Goal: Task Accomplishment & Management: Complete application form

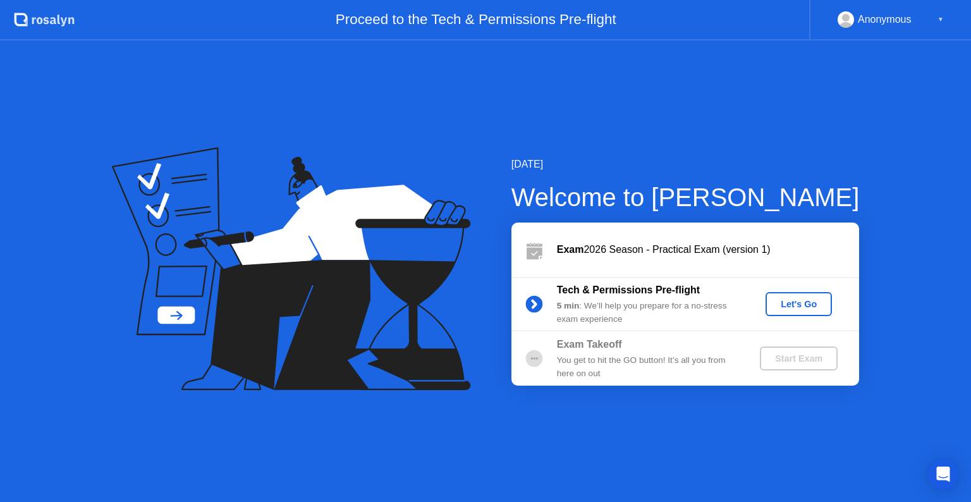
click at [797, 301] on div "Let's Go" at bounding box center [799, 304] width 56 height 10
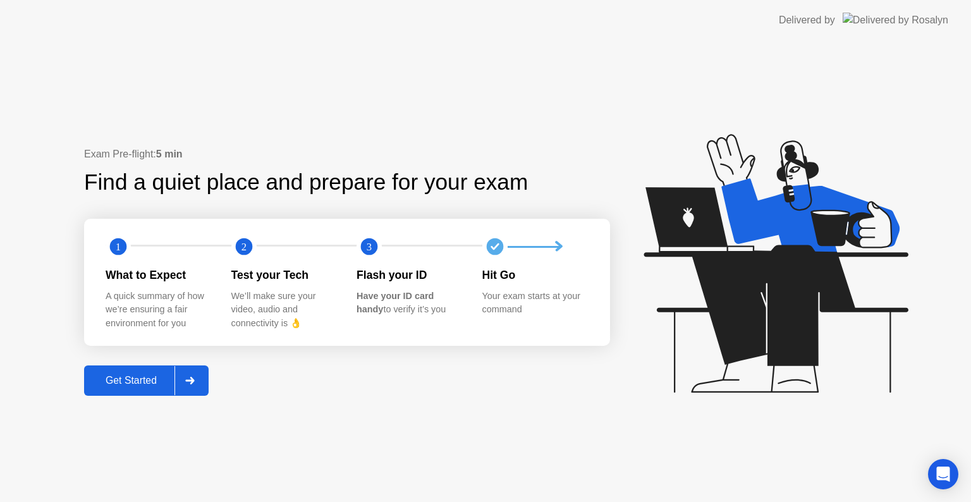
click at [190, 377] on icon at bounding box center [189, 381] width 9 height 8
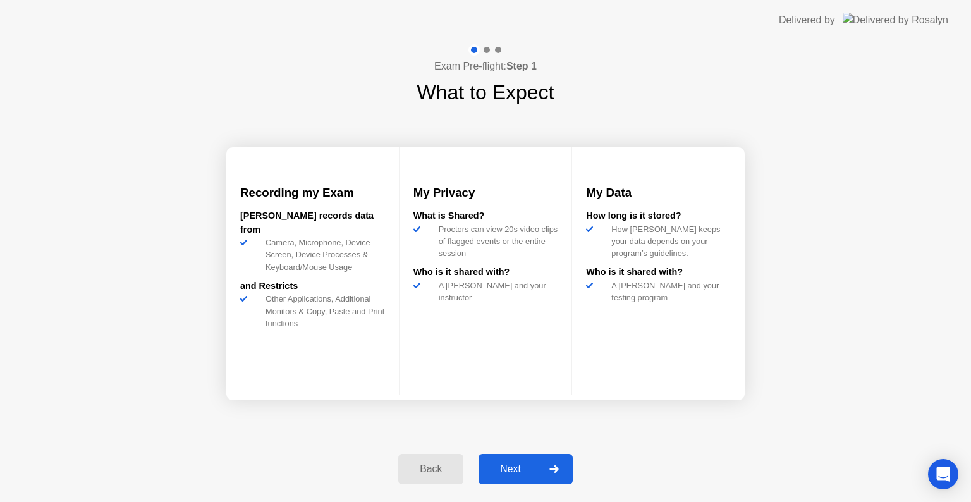
click at [552, 465] on icon at bounding box center [553, 469] width 9 height 8
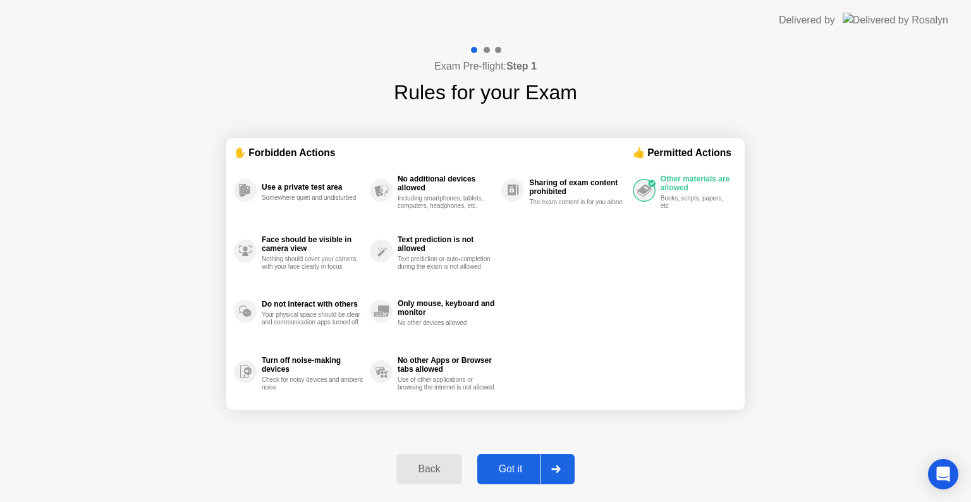
click at [552, 465] on icon at bounding box center [555, 469] width 9 height 8
select select "**********"
select select "*******"
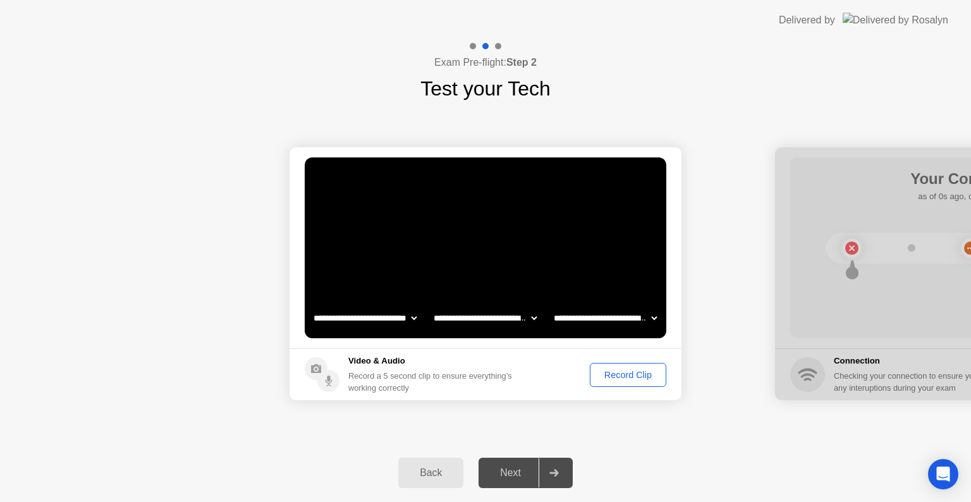
click at [554, 472] on icon at bounding box center [553, 473] width 9 height 8
click at [563, 467] on div at bounding box center [554, 472] width 30 height 29
click at [620, 375] on div "Record Clip" at bounding box center [628, 375] width 68 height 10
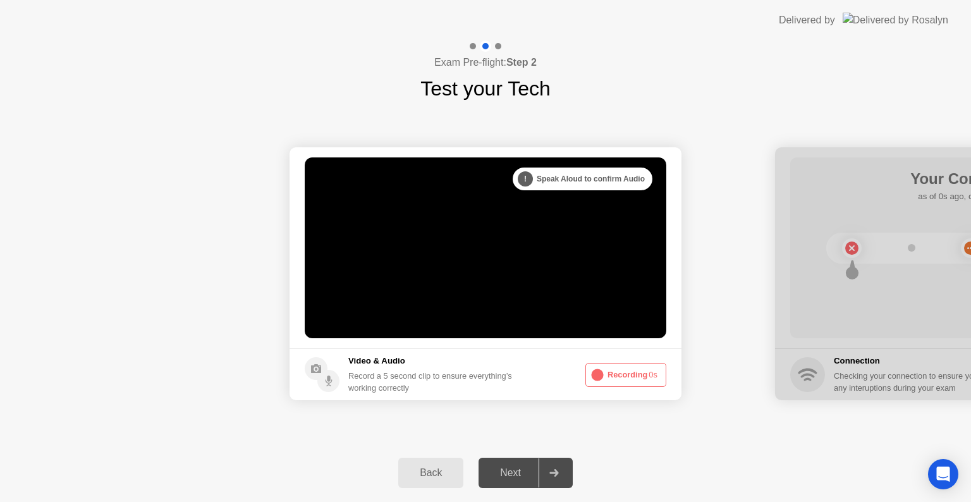
click at [556, 468] on div at bounding box center [554, 472] width 30 height 29
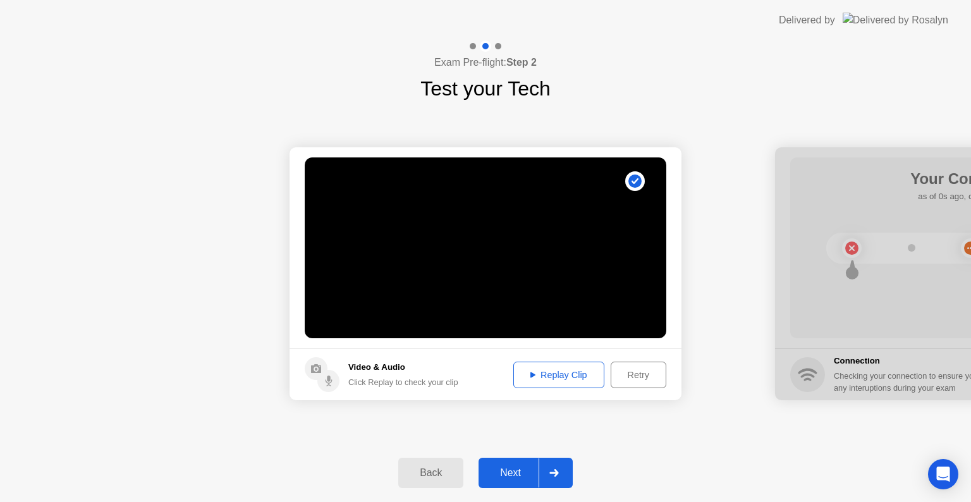
click at [559, 372] on div "Replay Clip" at bounding box center [559, 375] width 82 height 10
click at [507, 468] on div "Next" at bounding box center [510, 472] width 56 height 11
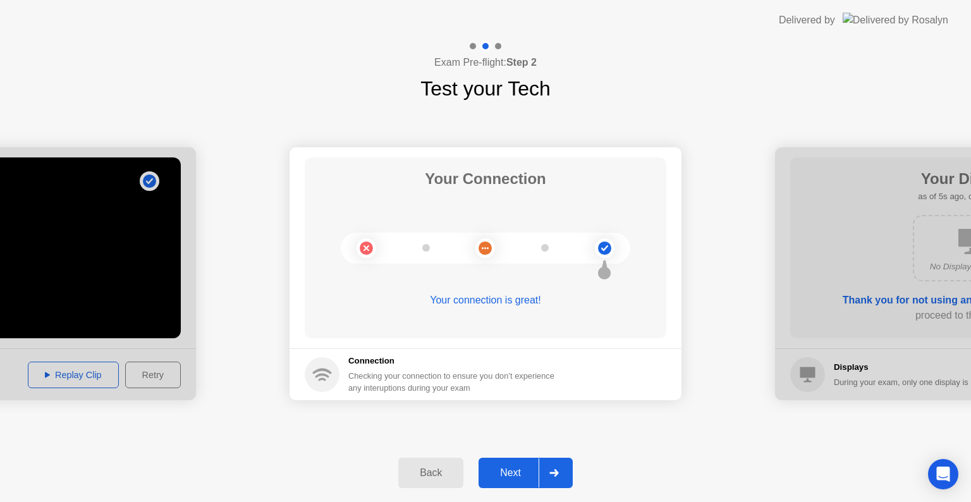
click at [511, 470] on div "Next" at bounding box center [510, 472] width 56 height 11
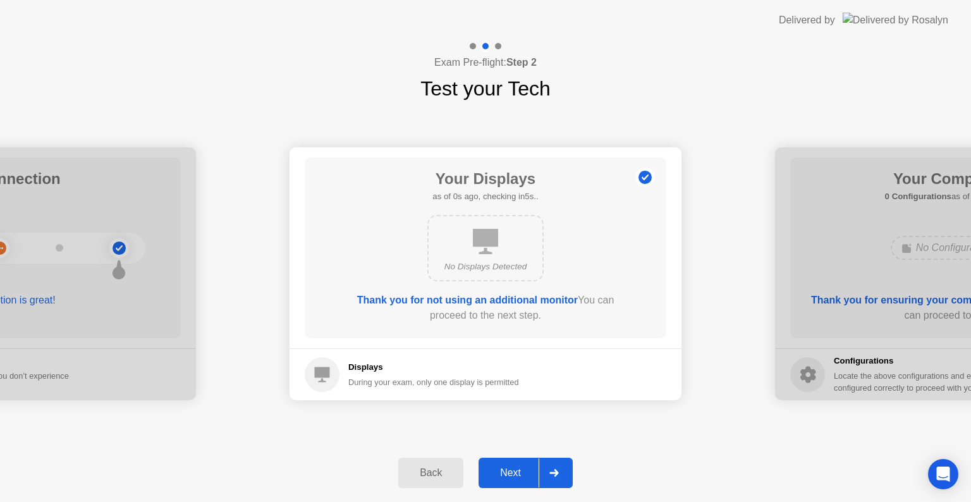
click at [498, 469] on div "Next" at bounding box center [510, 472] width 56 height 11
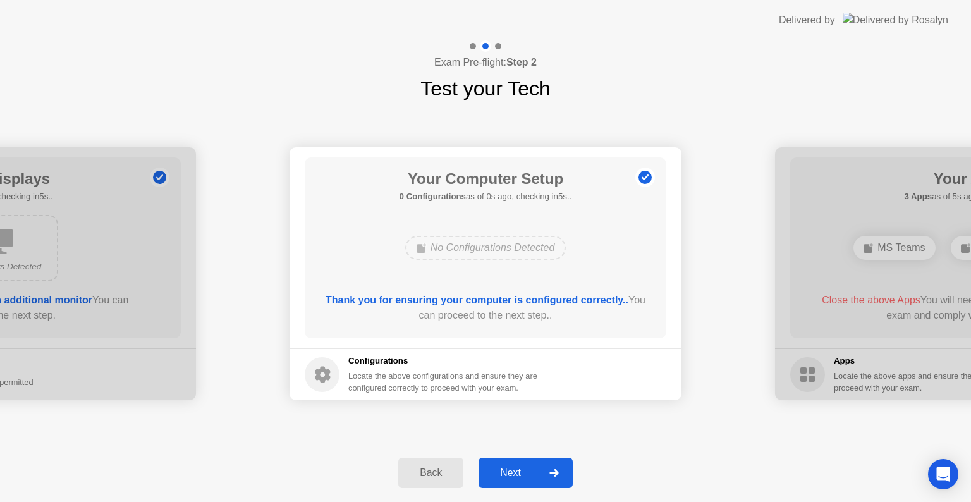
click at [498, 469] on div "Next" at bounding box center [510, 472] width 56 height 11
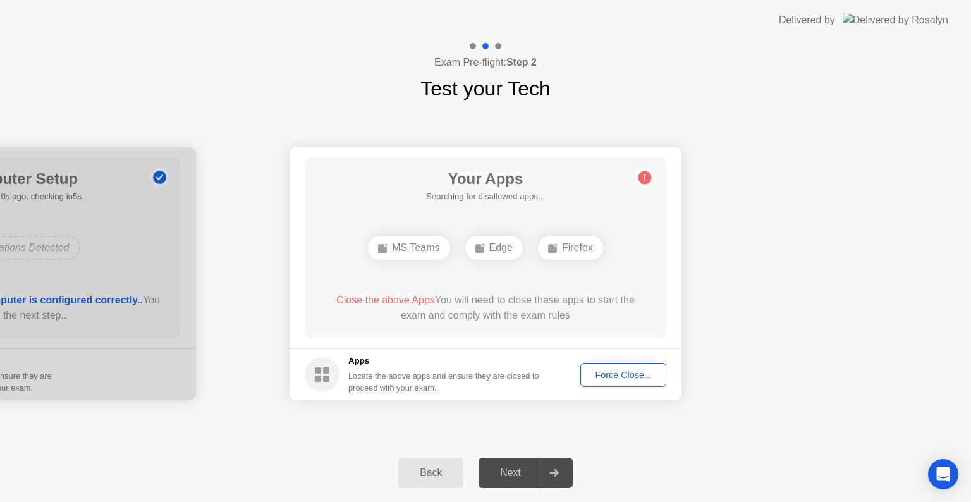
click at [609, 372] on div "Force Close..." at bounding box center [623, 375] width 77 height 10
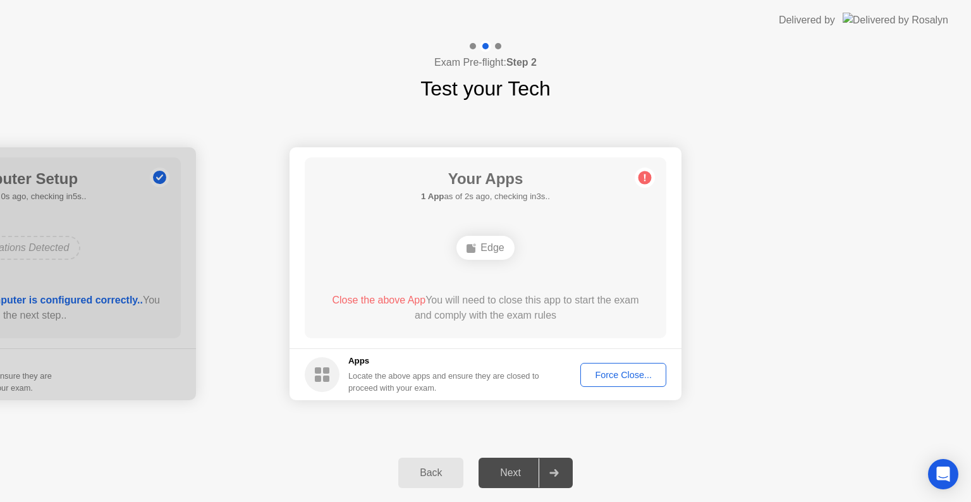
click at [301, 475] on div "Back Next" at bounding box center [485, 473] width 971 height 58
click at [619, 374] on div "Force Close..." at bounding box center [623, 375] width 77 height 10
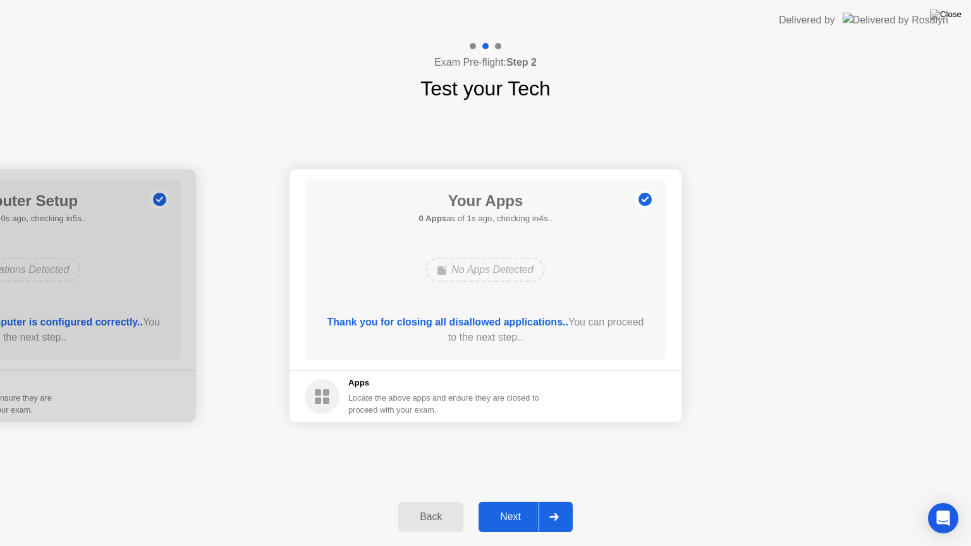
click at [495, 501] on div "Next" at bounding box center [510, 516] width 56 height 11
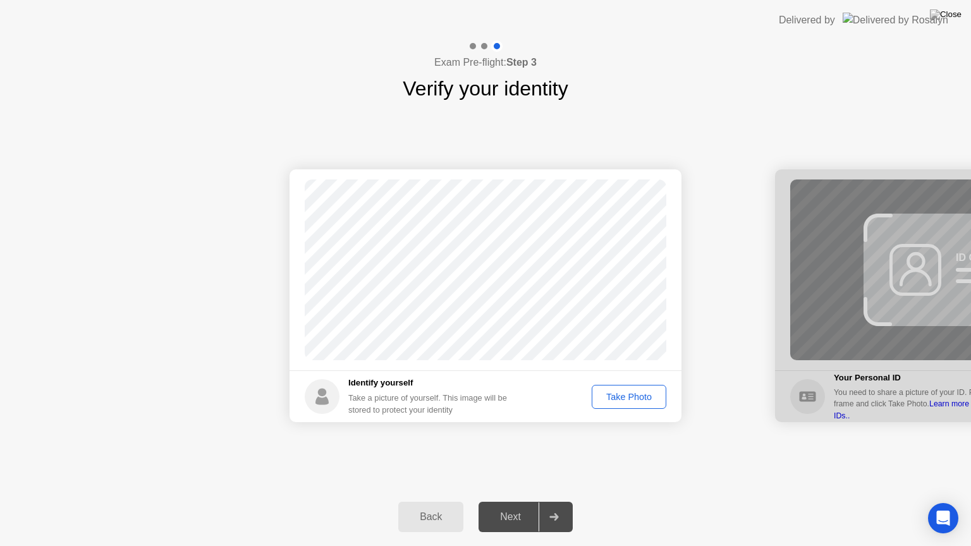
click at [637, 394] on div "Take Photo" at bounding box center [629, 397] width 66 height 10
click at [516, 501] on div "Next" at bounding box center [510, 516] width 56 height 11
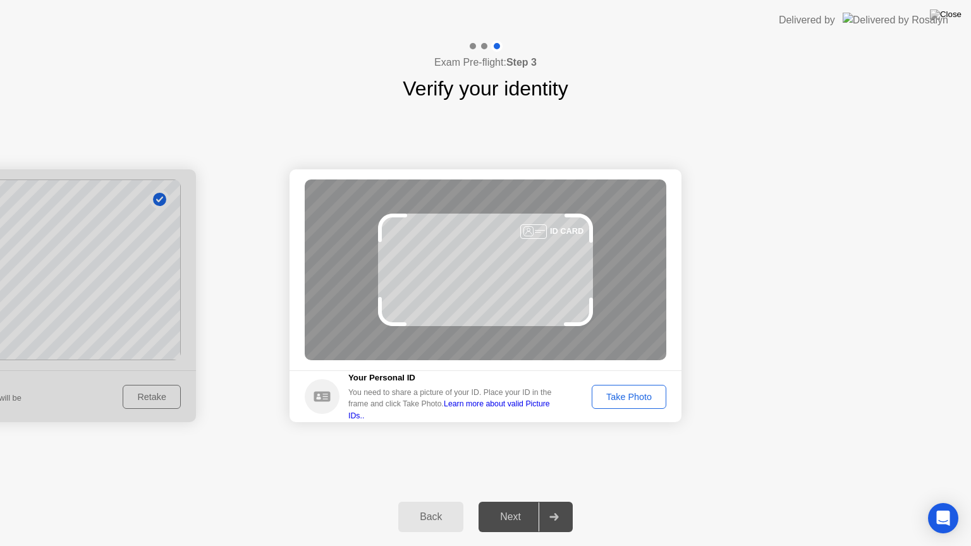
click at [487, 355] on div "ID CARD" at bounding box center [486, 270] width 362 height 181
click at [620, 393] on div "Take Photo" at bounding box center [629, 397] width 66 height 10
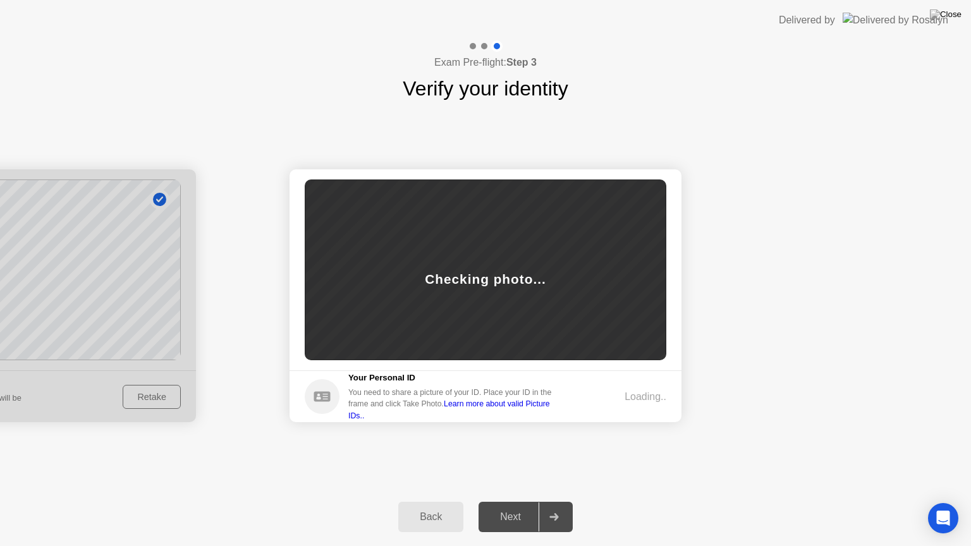
click at [491, 361] on main "Success Photo is correctly taken Unsuccess Photo is not correctly taken. Checki…" at bounding box center [486, 269] width 392 height 201
click at [508, 501] on div "Next" at bounding box center [510, 516] width 56 height 11
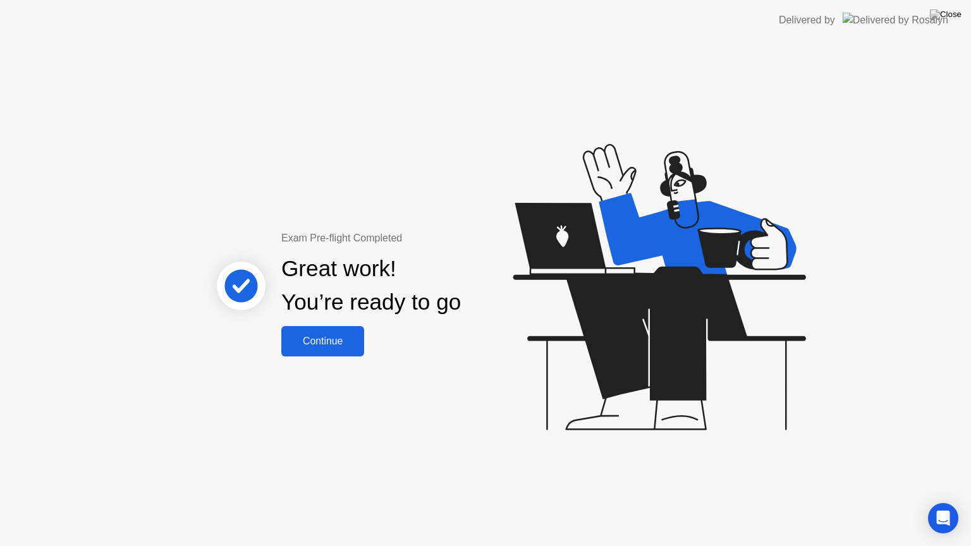
click at [320, 342] on div "Continue" at bounding box center [322, 341] width 75 height 11
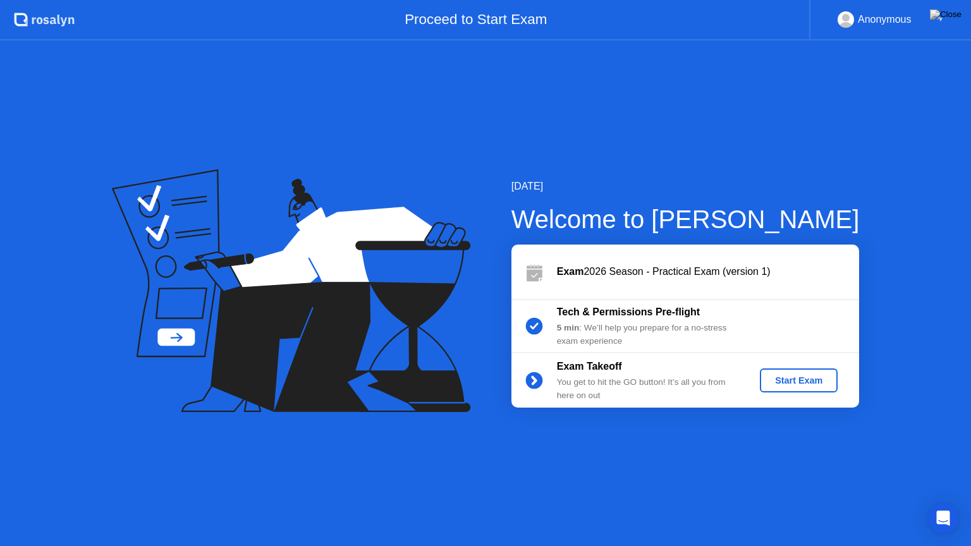
click at [805, 379] on div "Start Exam" at bounding box center [799, 380] width 68 height 10
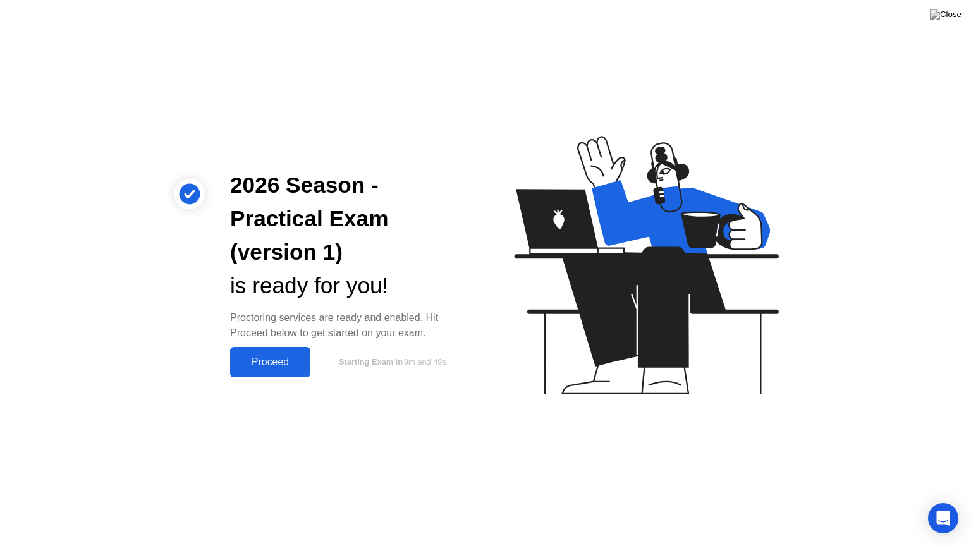
click at [276, 363] on div "Proceed" at bounding box center [270, 362] width 73 height 11
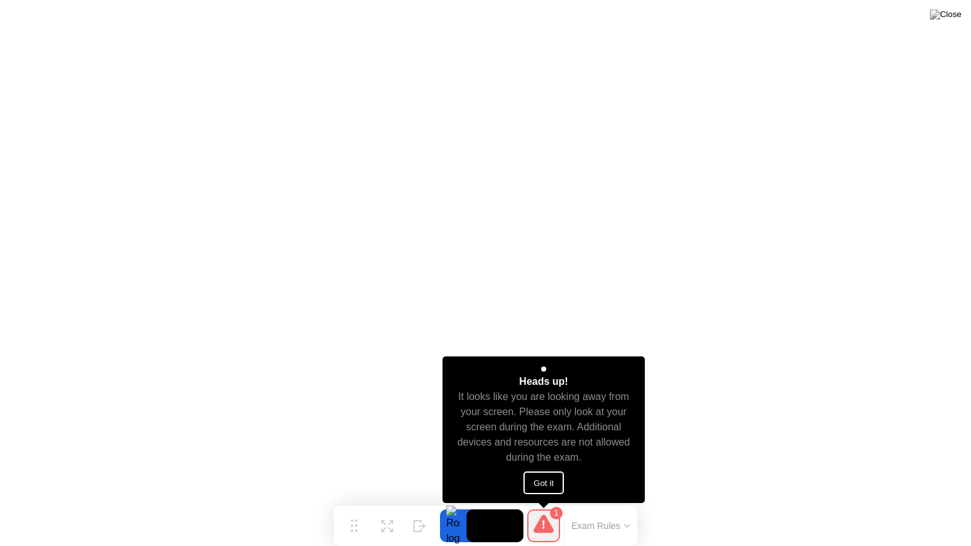
click at [551, 482] on button "Got it" at bounding box center [543, 483] width 40 height 23
